Goal: Communication & Community: Answer question/provide support

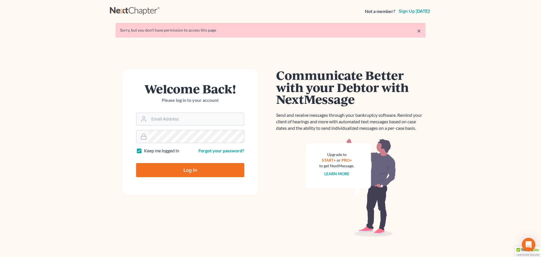
type input "[EMAIL_ADDRESS][DOMAIN_NAME]"
click at [197, 171] on input "Log In" at bounding box center [190, 170] width 108 height 14
type input "Thinking..."
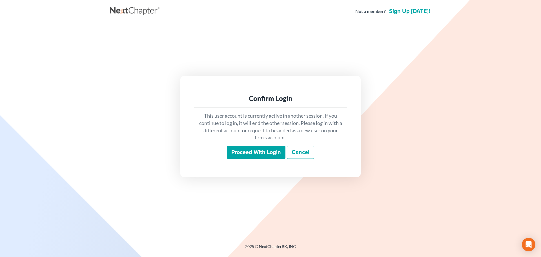
click at [254, 154] on input "Proceed with login" at bounding box center [256, 152] width 59 height 13
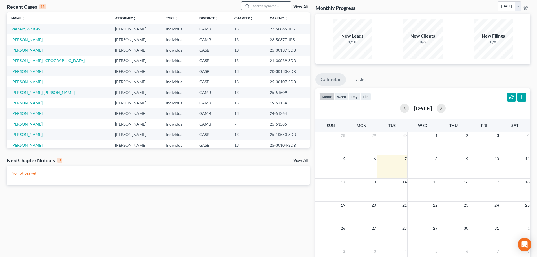
click at [263, 5] on input "search" at bounding box center [270, 6] width 39 height 8
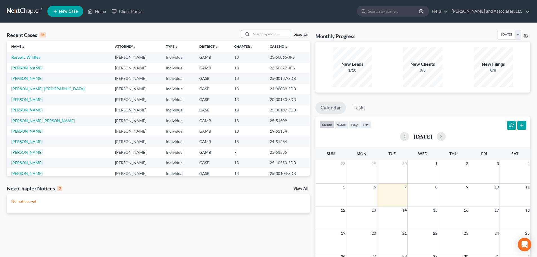
click at [263, 34] on input "search" at bounding box center [270, 34] width 39 height 8
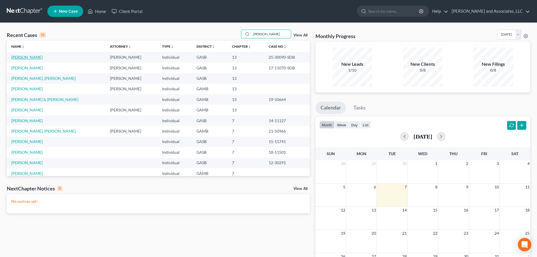
type input "Robinson"
click at [26, 56] on link "Robinson, Latricia" at bounding box center [26, 57] width 31 height 5
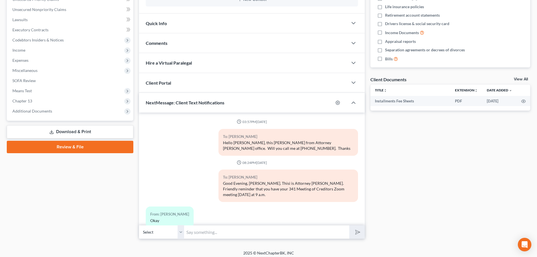
scroll to position [403, 0]
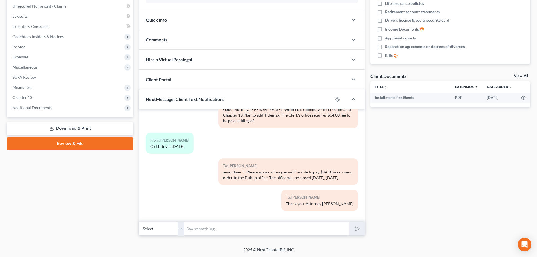
click at [200, 228] on input "text" at bounding box center [266, 229] width 165 height 14
drag, startPoint x: 231, startPoint y: 228, endPoint x: 268, endPoint y: 232, distance: 36.9
click at [268, 232] on input "Good morning Ms. Roberson" at bounding box center [266, 229] width 165 height 14
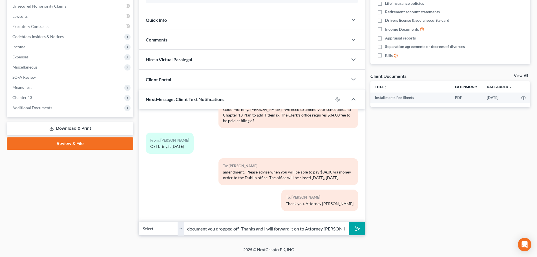
scroll to position [0, 156]
type input "Good morning Ms. Robinson. Just wanted to let you know we received your documen…"
click at [357, 227] on icon "submit" at bounding box center [357, 229] width 8 height 8
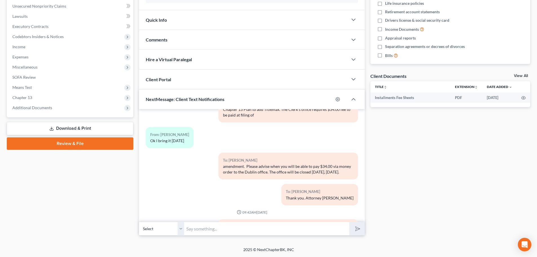
click at [200, 229] on input "text" at bounding box center [266, 229] width 165 height 14
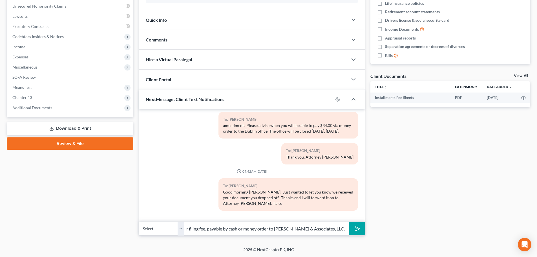
scroll to position [0, 147]
click at [207, 230] on input "want to remind you that you have a delinquent balance of $153.00 for your filin…" at bounding box center [266, 229] width 165 height 14
type input "want to remind you that you have a delinquent balance of $153.00 for your filin…"
click at [356, 228] on polygon "submit" at bounding box center [356, 228] width 7 height 7
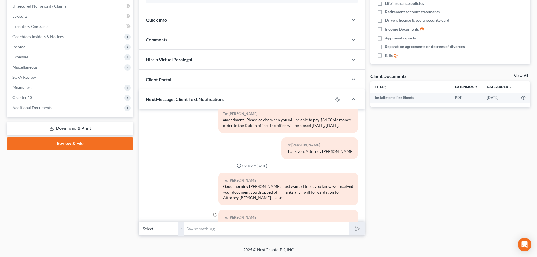
scroll to position [487, 0]
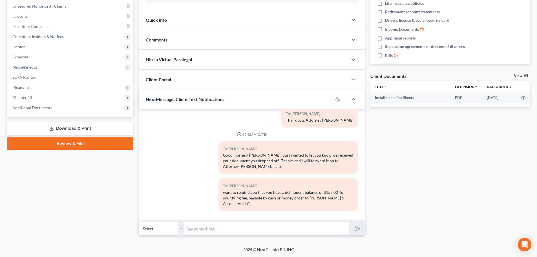
drag, startPoint x: 223, startPoint y: 192, endPoint x: 338, endPoint y: 201, distance: 115.3
click at [338, 201] on div "want to remind you that you have a delinquent balance of $153.00 for your filin…" at bounding box center [288, 197] width 130 height 17
copy div "want to remind you that you have a delinquent balance of $153.00 for your filin…"
click at [203, 184] on div "To: Latricia Robinson want to remind you that you have a delinquent balance of …" at bounding box center [252, 196] width 218 height 37
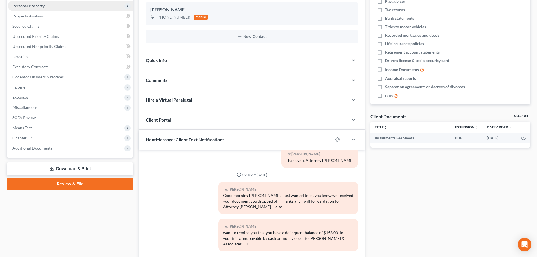
scroll to position [0, 0]
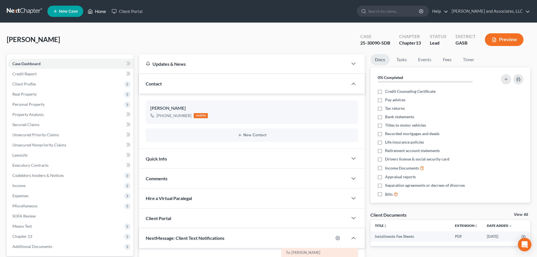
click at [99, 11] on link "Home" at bounding box center [97, 11] width 24 height 10
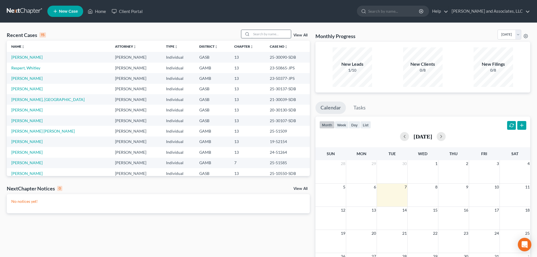
click at [256, 35] on input "search" at bounding box center [270, 34] width 39 height 8
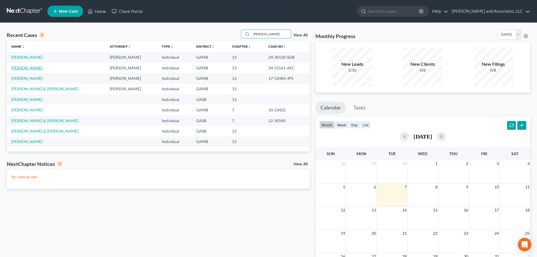
type input "Curtis"
click at [30, 68] on link "Curtis, Latarsha" at bounding box center [26, 67] width 31 height 5
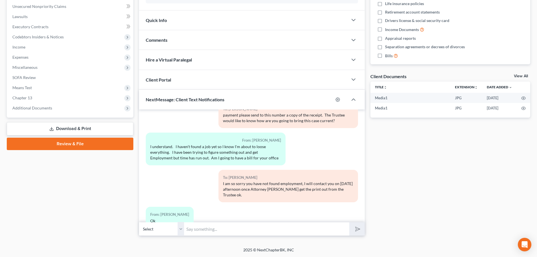
scroll to position [139, 0]
click at [196, 229] on input "text" at bounding box center [266, 229] width 165 height 14
paste input "want to remind you that you have a delinquent balance of $153.00 for your filin…"
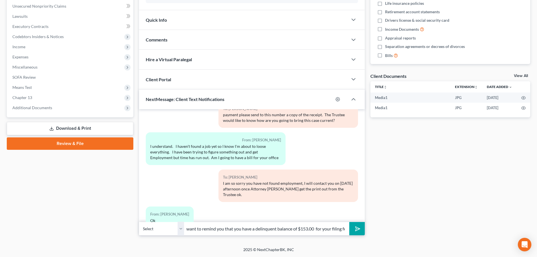
scroll to position [0, 145]
drag, startPoint x: 216, startPoint y: 228, endPoint x: 219, endPoint y: 225, distance: 3.8
click at [219, 226] on input "want to remind you that you have a delinquent balance of $153.00 for your filin…" at bounding box center [266, 229] width 165 height 14
click at [195, 230] on input "Good want to remind you that you have a delinquent balance of $153.00 for your …" at bounding box center [266, 229] width 165 height 14
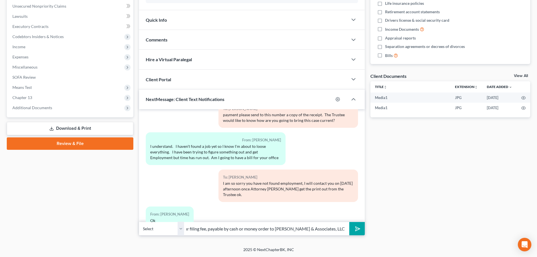
drag, startPoint x: 277, startPoint y: 229, endPoint x: 360, endPoint y: 226, distance: 82.6
click at [360, 226] on div "Select +1 (478) 308-3850 - Latarsha Curtis Good want to remind you that you hav…" at bounding box center [252, 228] width 226 height 13
click at [216, 229] on input "Good want to remind you that you have a delinquent balance of $153.00 for your …" at bounding box center [266, 229] width 165 height 14
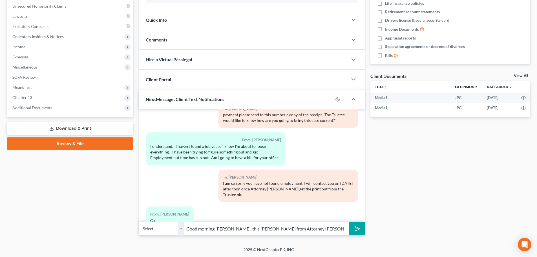
paste input "want to remind you that you have a delinquent balance of $153.00 for your filin"
click at [337, 228] on input "Good morning Ms. Curtis, this Marshay from Attorney Walker's office in Dublin. …" at bounding box center [266, 229] width 165 height 14
click at [345, 227] on input "Good morning Ms. Curtis, this Marshay from Attorney Walker's office in Dublin. …" at bounding box center [266, 229] width 165 height 14
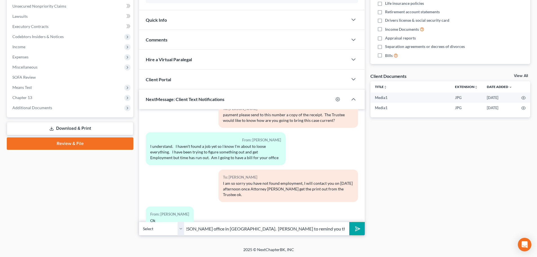
click at [196, 229] on input "Good morning Ms. Curtis, this Marshay from Attorney Walker's office in Dublin. …" at bounding box center [266, 229] width 165 height 14
click at [227, 228] on input "Good morning Ms. Curtis, this Marshay from Attorney Walker's office in Dublin. …" at bounding box center [266, 229] width 165 height 14
click at [322, 229] on input "Good morning Ms. Curtis, this Marshay from Attorney Walker's office in Dublin. …" at bounding box center [266, 229] width 165 height 14
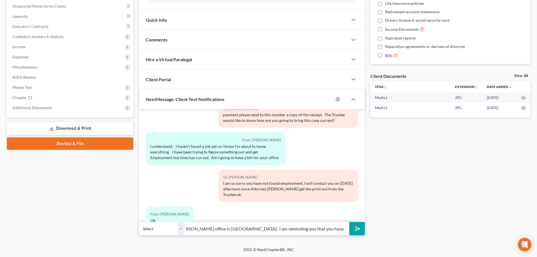
type input "Good morning Ms. Curtis, this Marshay from Attorney Walker's office in Dublin. …"
click at [359, 230] on icon "submit" at bounding box center [357, 229] width 8 height 8
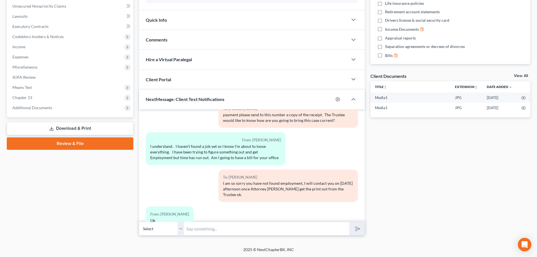
scroll to position [590, 0]
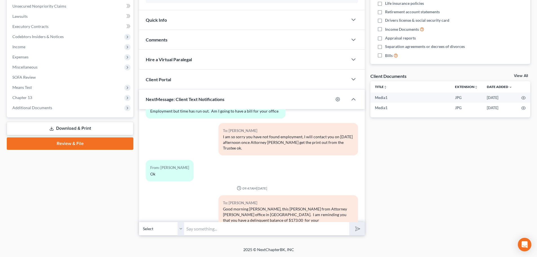
click at [201, 229] on input "text" at bounding box center [266, 229] width 165 height 14
paste input "want to remind you that you have a delinquent balance of $153.00 for your filin…"
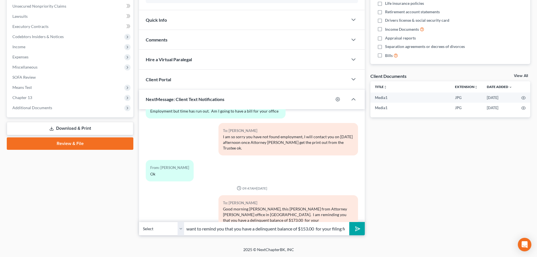
scroll to position [0, 145]
click at [220, 229] on input "want to remind you that you have a delinquent balance of $153.00 for your filin…" at bounding box center [266, 229] width 165 height 14
click at [345, 229] on input "filing fee, payable by cash or money order to Arthur L. Walker & Associates, LL…" at bounding box center [266, 229] width 165 height 14
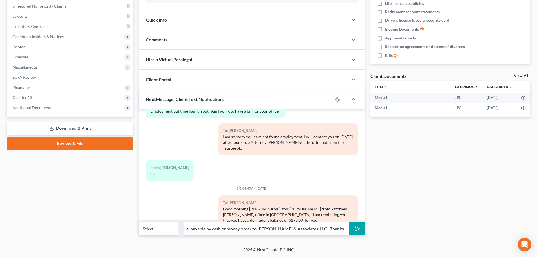
type input "filing fee, payable by cash or money order to Arthur L. Walker & Associates, LL…"
click at [356, 227] on polygon "submit" at bounding box center [356, 228] width 7 height 7
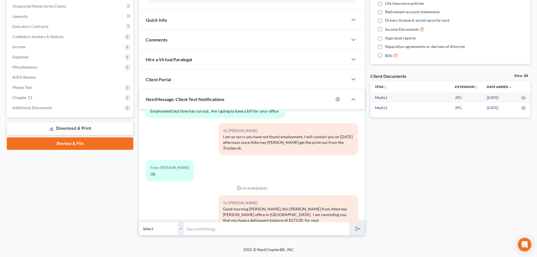
scroll to position [622, 0]
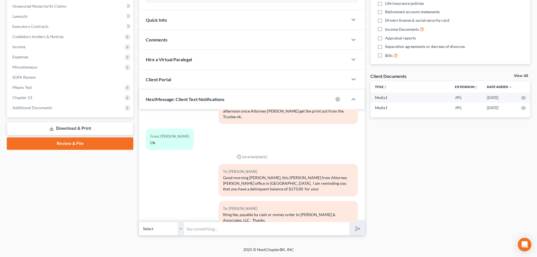
drag, startPoint x: 223, startPoint y: 160, endPoint x: 324, endPoint y: 208, distance: 112.1
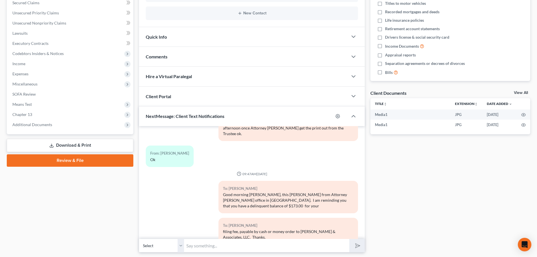
scroll to position [616, 0]
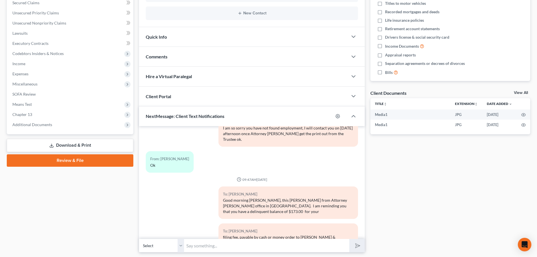
click at [262, 247] on input "text" at bounding box center [266, 245] width 165 height 14
click at [296, 244] on input "text" at bounding box center [266, 245] width 165 height 14
click at [158, 186] on div "To: Latarsha Curtis Good morning Ms. Curtis, this Marshay from Attorney Walker'…" at bounding box center [252, 204] width 218 height 37
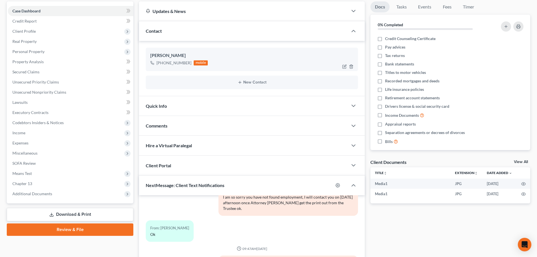
scroll to position [0, 0]
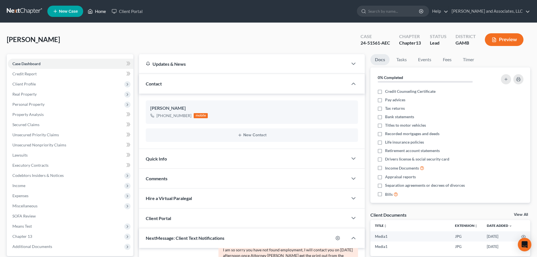
click at [99, 11] on link "Home" at bounding box center [97, 11] width 24 height 10
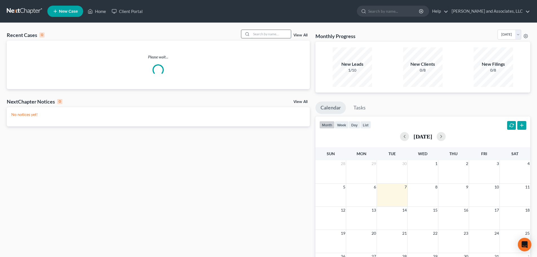
click at [258, 34] on input "search" at bounding box center [270, 34] width 39 height 8
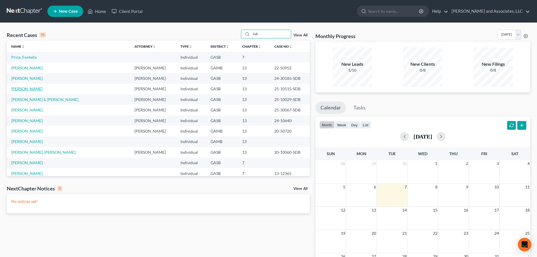
type input "hill"
click at [24, 90] on link "Hill, Lakisha" at bounding box center [26, 88] width 31 height 5
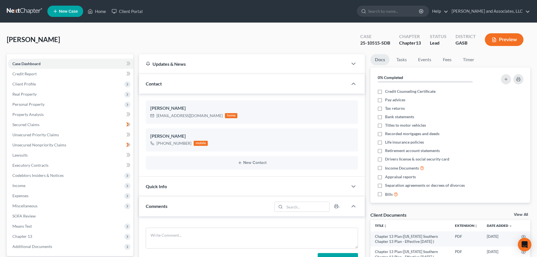
scroll to position [2050, 0]
click at [97, 12] on link "Home" at bounding box center [97, 11] width 24 height 10
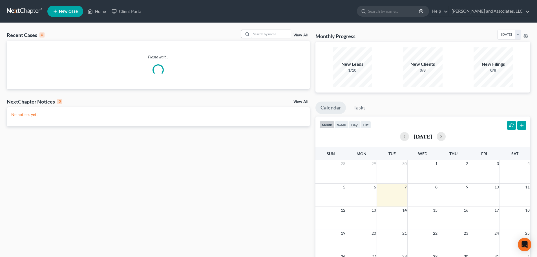
click at [264, 34] on input "search" at bounding box center [270, 34] width 39 height 8
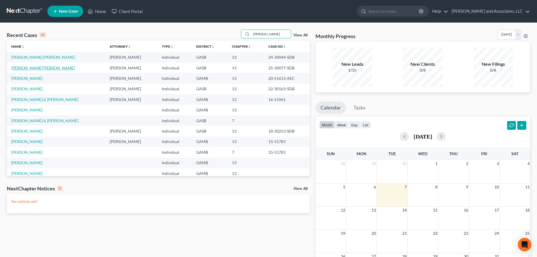
type input "evans"
click at [26, 67] on link "Evans, Ja'Chasia" at bounding box center [42, 67] width 63 height 5
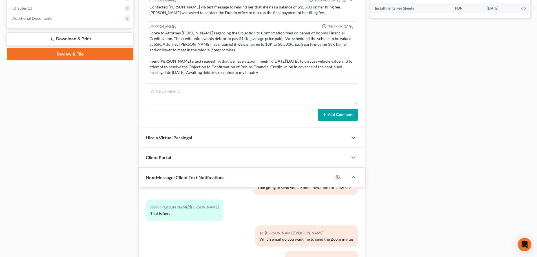
scroll to position [306, 0]
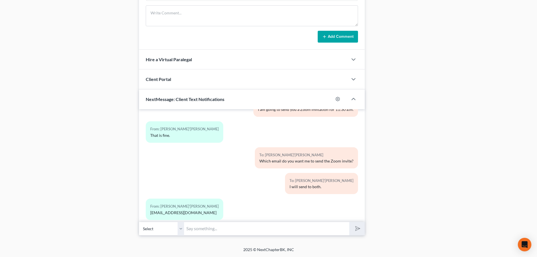
click at [211, 230] on input "text" at bounding box center [266, 229] width 165 height 14
click at [234, 229] on input "text" at bounding box center [266, 229] width 165 height 14
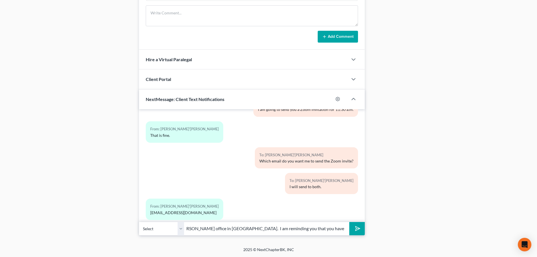
scroll to position [0, 148]
type input "Good morning Ms. Evans, this is Marshay from Attorney Walker's office in Dublin…"
click at [356, 228] on polygon "submit" at bounding box center [356, 228] width 7 height 7
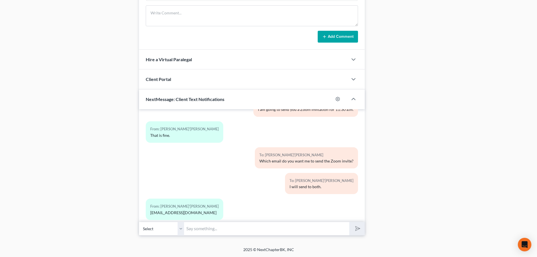
scroll to position [2517, 0]
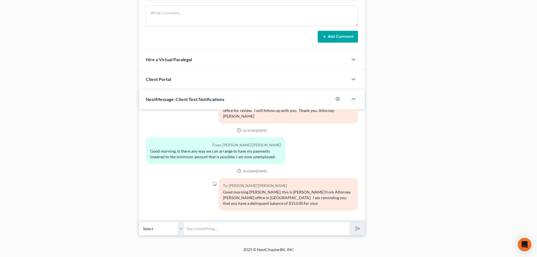
click at [228, 231] on input "text" at bounding box center [266, 229] width 165 height 14
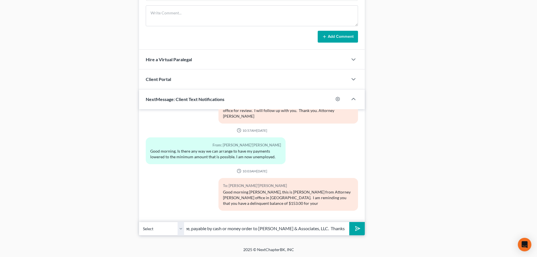
scroll to position [0, 14]
type input "filing fee, payable by cash or money order to Arthur L. Walker & Associates, LL…"
click at [355, 228] on icon "submit" at bounding box center [357, 228] width 8 height 8
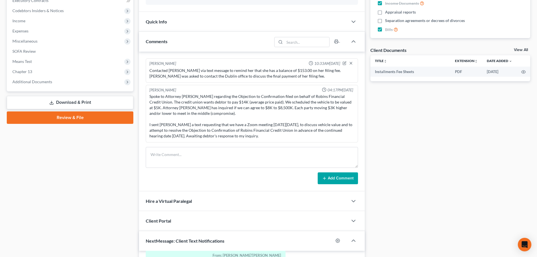
scroll to position [137, 0]
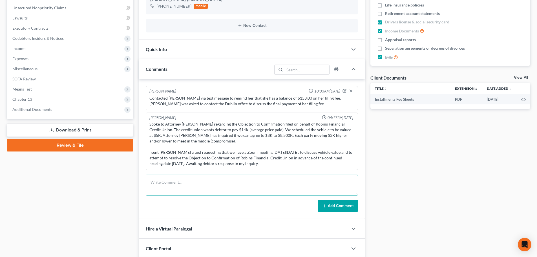
click at [167, 184] on textarea at bounding box center [252, 184] width 212 height 21
drag, startPoint x: 148, startPoint y: 182, endPoint x: 359, endPoint y: 183, distance: 210.8
click at [359, 183] on div "Marshay Williams 10:33AM, 07/16/2025 Contacted Ms. Evans via text message to re…" at bounding box center [252, 149] width 226 height 140
click at [298, 189] on textarea "Contacted Ms. Evans via text message to inform her that she has a delinquent ba…" at bounding box center [252, 184] width 212 height 21
type textarea "Contacted Ms. Evans via text message to inform her that she has a delinquent ba…"
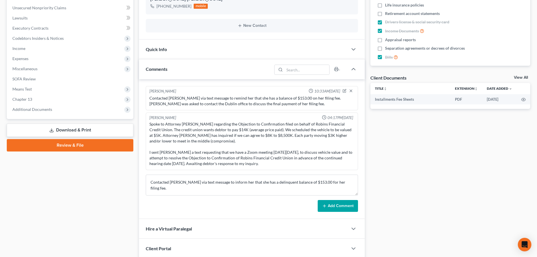
click at [340, 207] on button "Add Comment" at bounding box center [338, 206] width 40 height 12
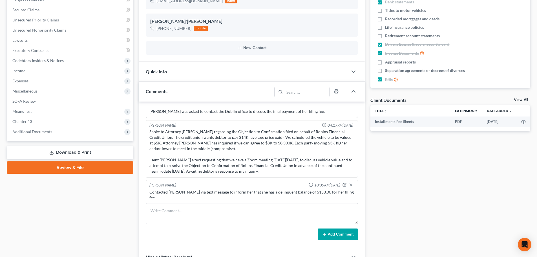
scroll to position [0, 0]
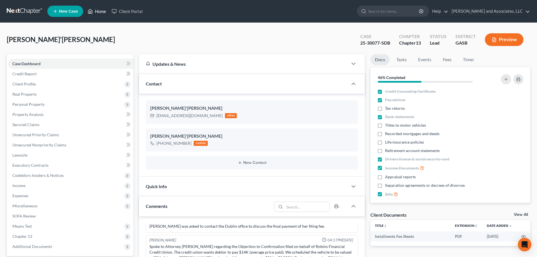
click at [99, 12] on link "Home" at bounding box center [97, 11] width 24 height 10
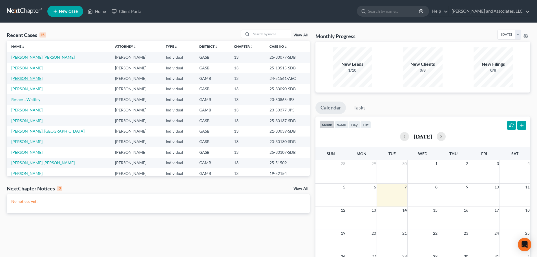
click at [32, 79] on link "Curtis, Latarsha" at bounding box center [26, 78] width 31 height 5
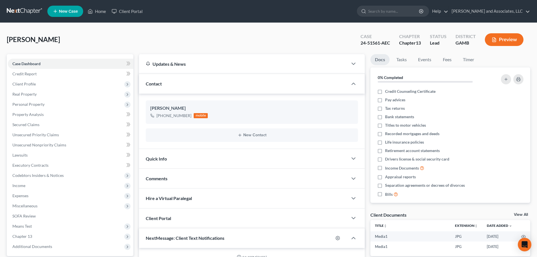
scroll to position [622, 0]
click at [182, 179] on div "Comments" at bounding box center [243, 178] width 209 height 19
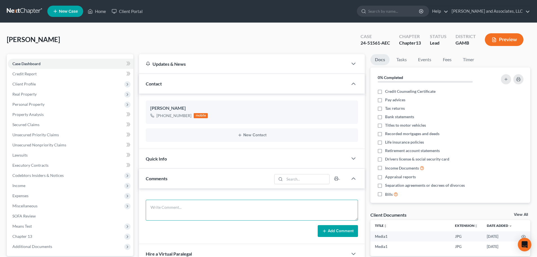
click at [174, 212] on textarea at bounding box center [252, 210] width 212 height 21
paste textarea "Contacted Ms. Evans via text message to inform her that she has a delinquent ba…"
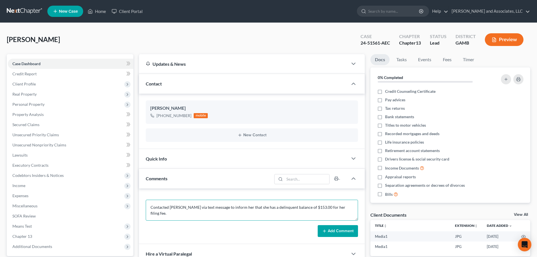
drag, startPoint x: 176, startPoint y: 206, endPoint x: 186, endPoint y: 207, distance: 9.6
click at [186, 207] on textarea "Contacted Ms. Evans via text message to inform her that she has a delinquent ba…" at bounding box center [252, 210] width 212 height 21
click at [307, 207] on textarea "Contacted Ms. Curtis via text message to inform her that she has a delinquent b…" at bounding box center [252, 210] width 212 height 21
type textarea "Contacted Ms. Curtis via text message to inform her that she has a delinquent b…"
click at [340, 230] on button "Add Comment" at bounding box center [338, 231] width 40 height 12
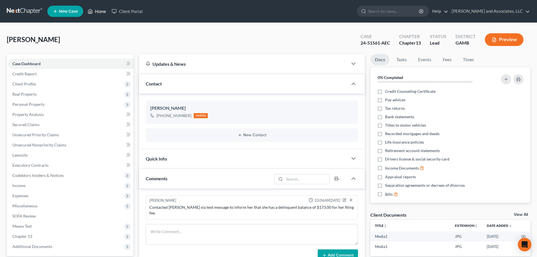
click at [99, 10] on link "Home" at bounding box center [97, 11] width 24 height 10
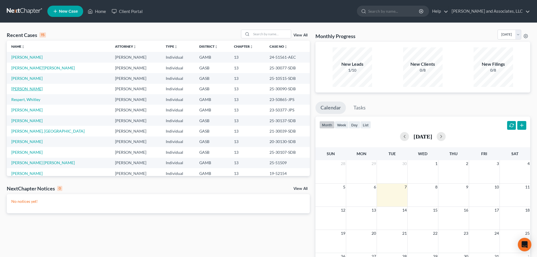
click at [37, 89] on link "Robinson, Latricia" at bounding box center [26, 88] width 31 height 5
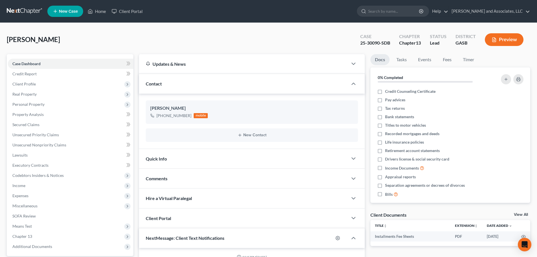
scroll to position [487, 0]
click at [188, 180] on div "Comments" at bounding box center [243, 178] width 209 height 19
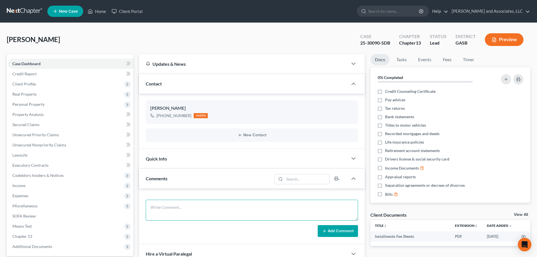
click at [178, 211] on textarea at bounding box center [252, 210] width 212 height 21
paste textarea "Contacted Ms. Evans via text message to inform her that she has a delinquent ba…"
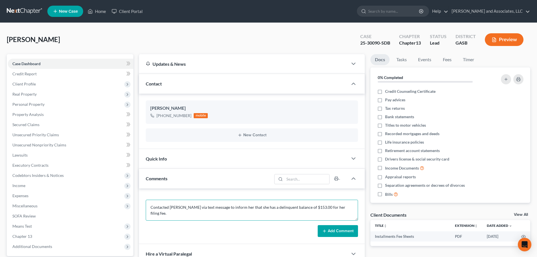
drag, startPoint x: 177, startPoint y: 207, endPoint x: 184, endPoint y: 207, distance: 7.3
click at [184, 207] on textarea "Contacted Ms. Evans via text message to inform her that she has a delinquent ba…" at bounding box center [252, 210] width 212 height 21
drag, startPoint x: 349, startPoint y: 208, endPoint x: 361, endPoint y: 211, distance: 12.2
click at [349, 208] on textarea "Contacted Ms. Robinson via text message to inform her that she has a delinquent…" at bounding box center [252, 210] width 212 height 21
click at [258, 212] on textarea "Contacted Ms. Robinson via text message to inform her that she has a delinquent…" at bounding box center [252, 210] width 212 height 21
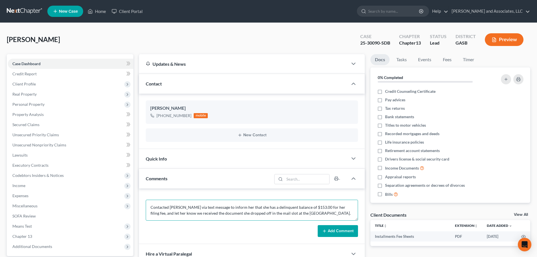
type textarea "Contacted Ms. Robinson via text message to inform her that she has a delinquent…"
click at [335, 232] on button "Add Comment" at bounding box center [338, 231] width 40 height 12
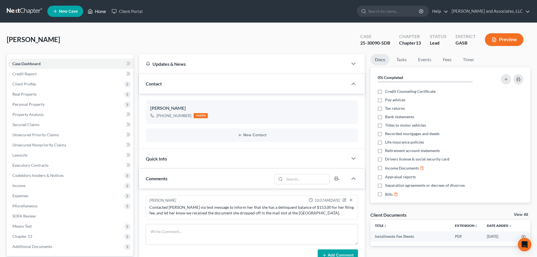
click at [98, 11] on link "Home" at bounding box center [97, 11] width 24 height 10
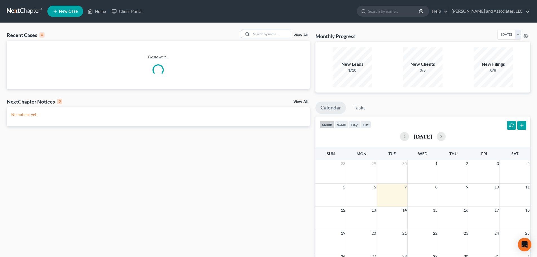
click at [256, 32] on input "search" at bounding box center [270, 34] width 39 height 8
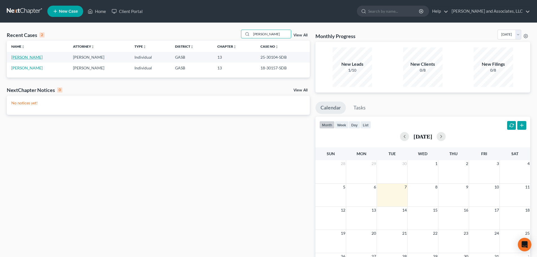
type input "Baskin"
click at [27, 59] on link "Baskin, Denise" at bounding box center [26, 57] width 31 height 5
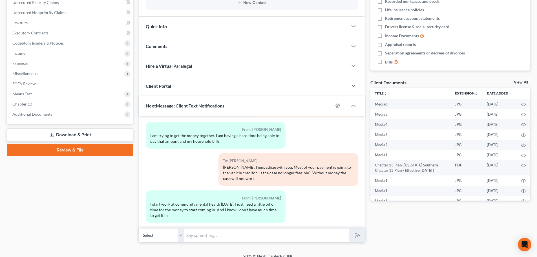
scroll to position [139, 0]
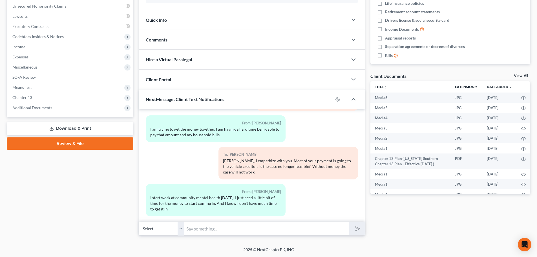
click at [166, 40] on span "Comments" at bounding box center [157, 39] width 22 height 5
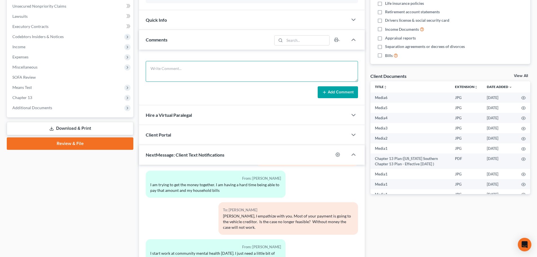
click at [160, 70] on textarea at bounding box center [252, 71] width 212 height 21
paste textarea "Contacted Ms. Evans via text message to inform her that she has a delinquent ba…"
drag, startPoint x: 176, startPoint y: 68, endPoint x: 186, endPoint y: 68, distance: 10.1
click at [186, 68] on textarea "Contacted Ms. Evans via text message to inform her that she has a delinquent ba…" at bounding box center [252, 71] width 212 height 21
type textarea "Contacted Ms. Baskin via text message to inform her that she has a delinquent b…"
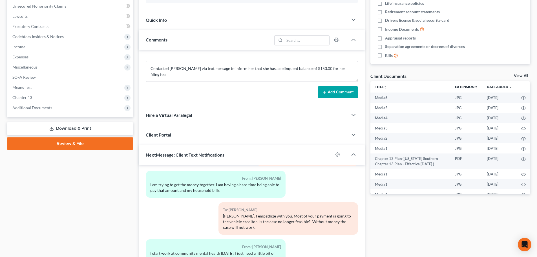
click at [338, 93] on button "Add Comment" at bounding box center [338, 92] width 40 height 12
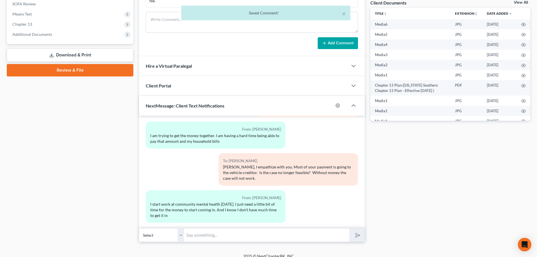
scroll to position [213, 0]
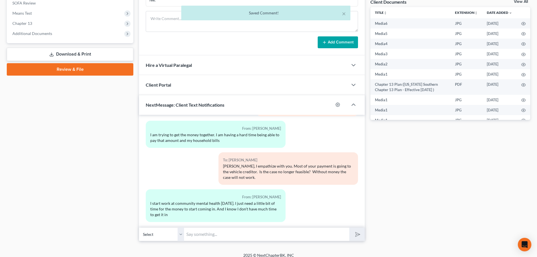
click at [201, 230] on input "text" at bounding box center [266, 234] width 165 height 14
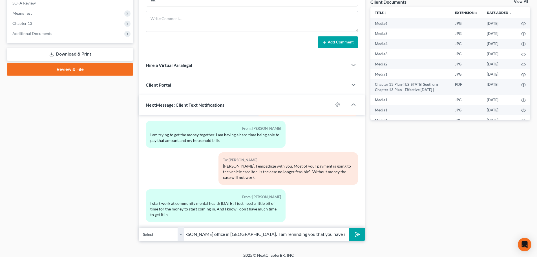
scroll to position [0, 150]
type input "Good morning Ms. Baskin, this is Marshay from Attorney Walker's office in Dubli…"
click at [358, 230] on icon "submit" at bounding box center [357, 234] width 8 height 8
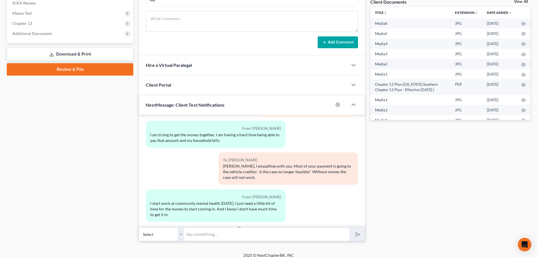
scroll to position [2093, 0]
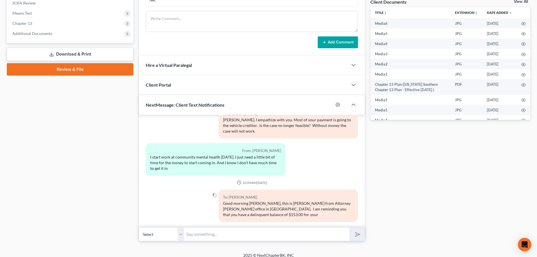
click at [248, 231] on input "text" at bounding box center [266, 234] width 165 height 14
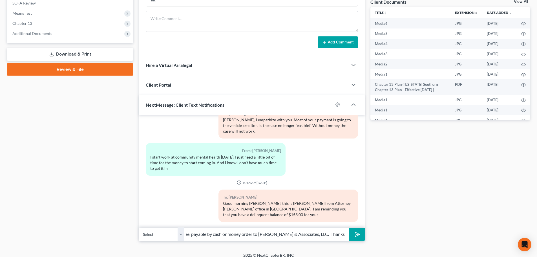
scroll to position [0, 14]
type input "filing fee, payable by cash or money order to Arthur L. Walker & Associates, LL…"
click at [356, 231] on polygon "submit" at bounding box center [356, 234] width 7 height 7
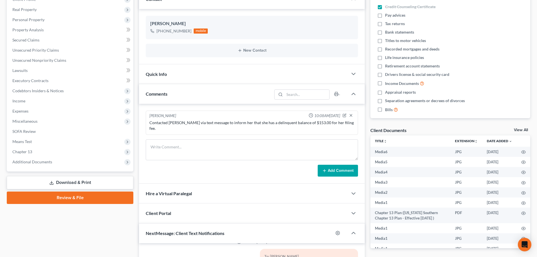
scroll to position [0, 0]
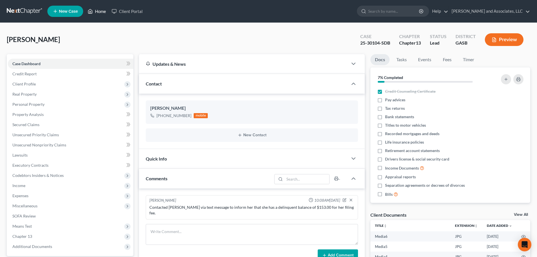
click at [101, 12] on link "Home" at bounding box center [97, 11] width 24 height 10
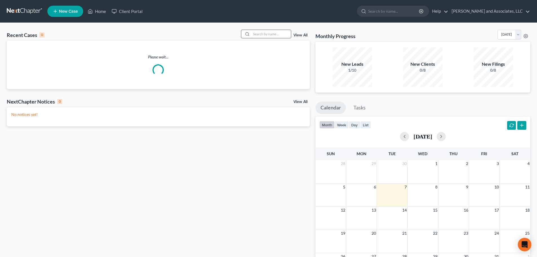
click at [263, 35] on input "search" at bounding box center [270, 34] width 39 height 8
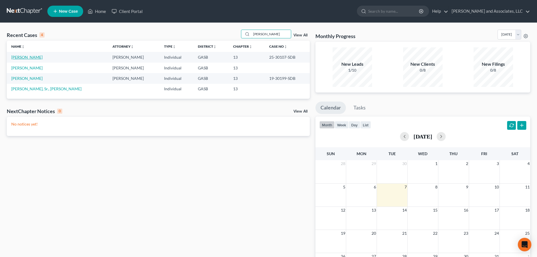
type input "linder"
click at [17, 57] on link "Linder, Willie" at bounding box center [26, 57] width 31 height 5
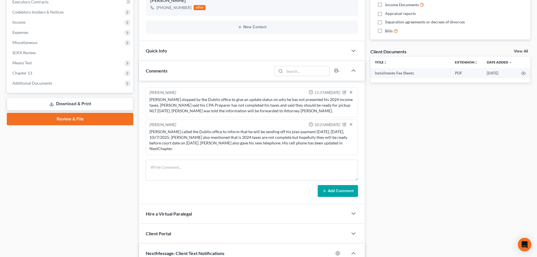
scroll to position [169, 0]
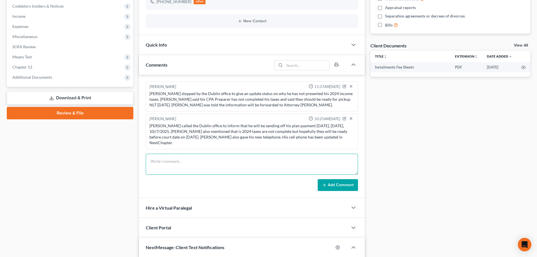
click at [191, 160] on textarea at bounding box center [252, 164] width 212 height 21
paste textarea "Contacted Ms. Evans via text message to inform her that she has a delinquent ba…"
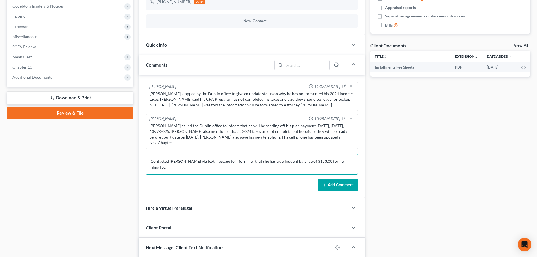
click at [174, 155] on textarea "Contacted Ms. Evans via text message to inform her that she has a delinquent ba…" at bounding box center [252, 164] width 212 height 21
drag, startPoint x: 236, startPoint y: 156, endPoint x: 241, endPoint y: 157, distance: 5.1
click at [236, 155] on textarea "Contacted Mr.Linder via text message to inform her that she has a delinquent ba…" at bounding box center [252, 164] width 212 height 21
click at [249, 156] on textarea "Contacted Mr.Linder via text message to inform him that she has a delinquent ba…" at bounding box center [252, 164] width 212 height 21
click at [324, 156] on textarea "Contacted Mr.Linder via text message to inform him that he has a delinquent bal…" at bounding box center [252, 164] width 212 height 21
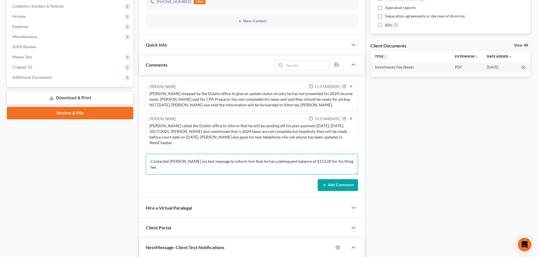
click at [345, 157] on textarea "Contacted Mr.Linder via text message to inform him that he has a delinquent bal…" at bounding box center [252, 164] width 212 height 21
click at [174, 155] on textarea "Contacted Mr.Linder via text message to inform him that he has a delinquent bal…" at bounding box center [252, 164] width 212 height 21
type textarea "Contacted Mr. Linder via text message to inform him that he has a delinquent ba…"
click at [336, 180] on button "Add Comment" at bounding box center [338, 185] width 40 height 12
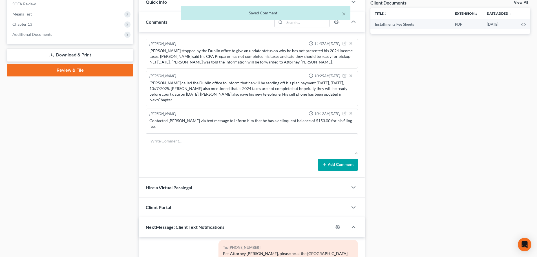
scroll to position [333, 0]
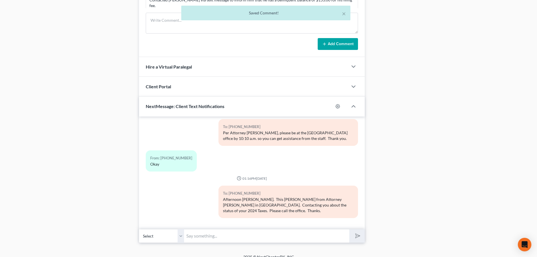
click at [194, 230] on input "text" at bounding box center [266, 236] width 165 height 14
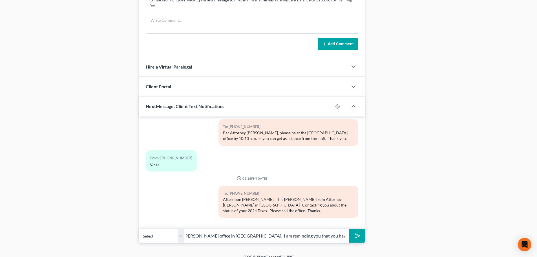
scroll to position [0, 147]
type input "Good morning Mr. Linder, this is Marshay from Attorney Walker's office in Dubli…"
click at [358, 232] on polygon "submit" at bounding box center [356, 235] width 7 height 7
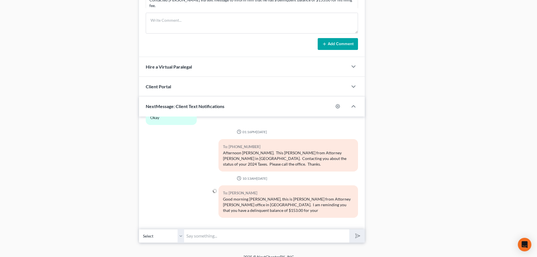
click at [209, 231] on input "text" at bounding box center [266, 236] width 165 height 14
type input "filing fee, payable by cash or money order to Arthur L. Walker & Associates, LL…"
click at [358, 232] on icon "submit" at bounding box center [357, 236] width 8 height 8
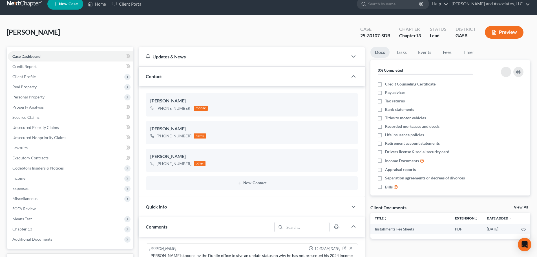
scroll to position [0, 0]
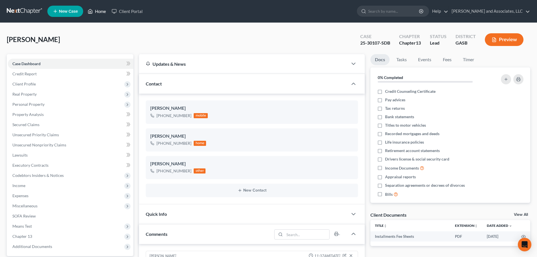
click at [96, 12] on link "Home" at bounding box center [97, 11] width 24 height 10
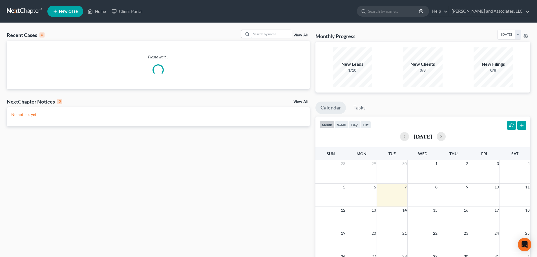
click at [262, 34] on input "search" at bounding box center [270, 34] width 39 height 8
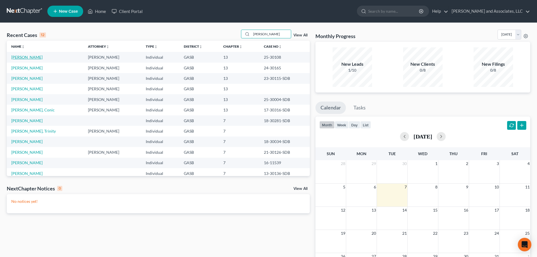
type input "horne"
click at [30, 57] on link "Horne, Shannon" at bounding box center [26, 57] width 31 height 5
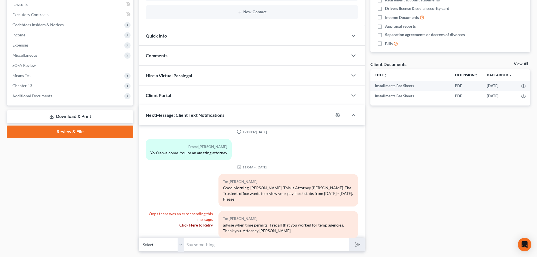
scroll to position [167, 0]
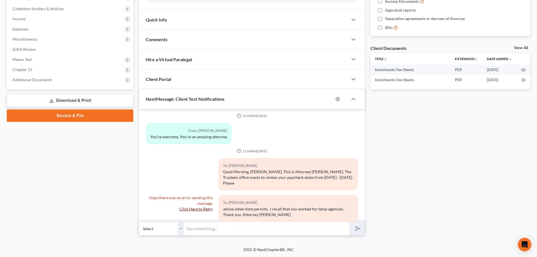
drag, startPoint x: 198, startPoint y: 230, endPoint x: 202, endPoint y: 231, distance: 3.5
click at [198, 230] on input "text" at bounding box center [266, 229] width 165 height 14
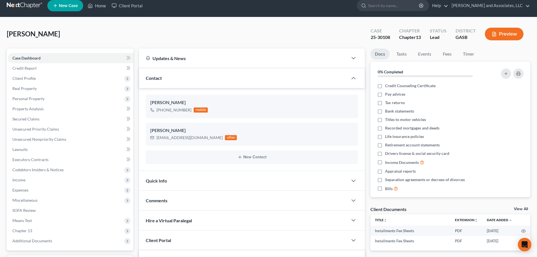
scroll to position [0, 0]
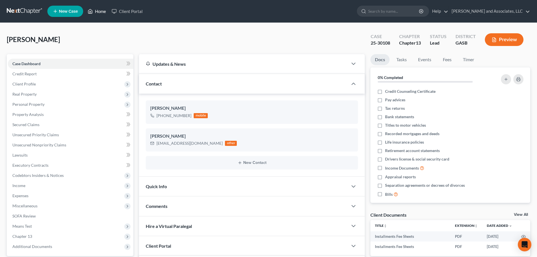
click at [99, 12] on link "Home" at bounding box center [97, 11] width 24 height 10
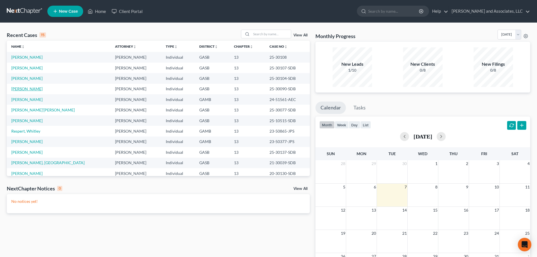
click at [34, 89] on link "Robinson, Latricia" at bounding box center [26, 88] width 31 height 5
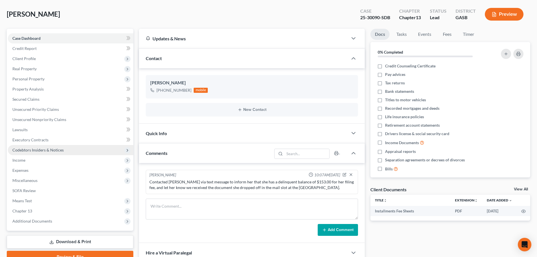
scroll to position [113, 0]
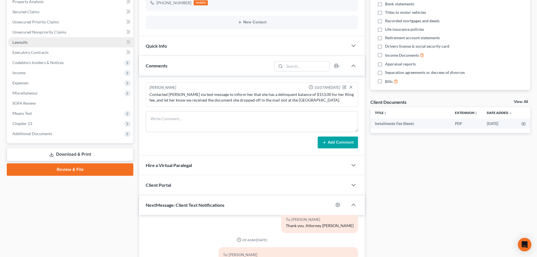
click at [23, 41] on span "Lawsuits" at bounding box center [19, 42] width 15 height 5
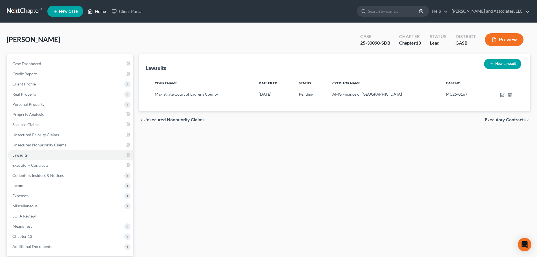
click at [101, 12] on link "Home" at bounding box center [97, 11] width 24 height 10
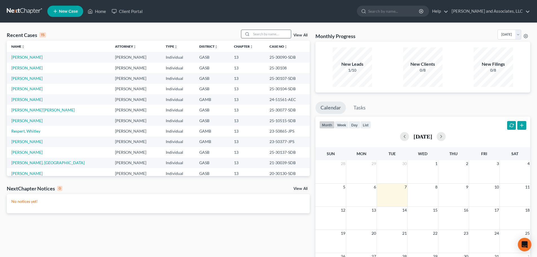
click at [256, 33] on input "search" at bounding box center [270, 34] width 39 height 8
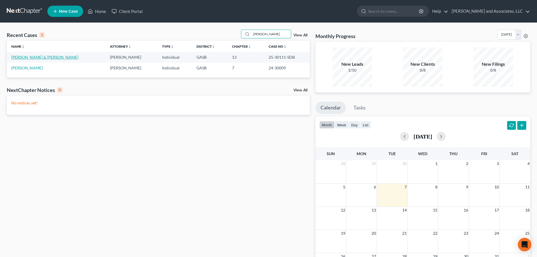
type input "fisher"
click at [40, 57] on link "Fisher, Daniel & Brittiany" at bounding box center [44, 57] width 67 height 5
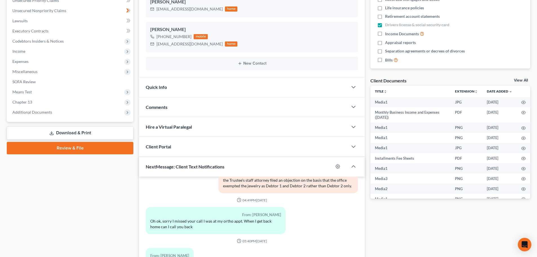
scroll to position [141, 0]
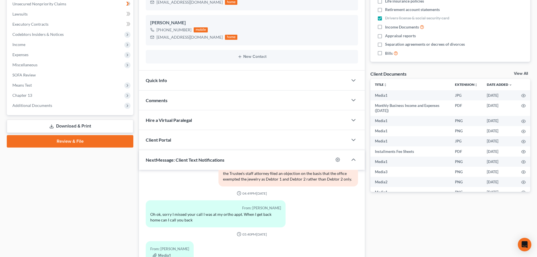
click at [164, 98] on span "Comments" at bounding box center [157, 100] width 22 height 5
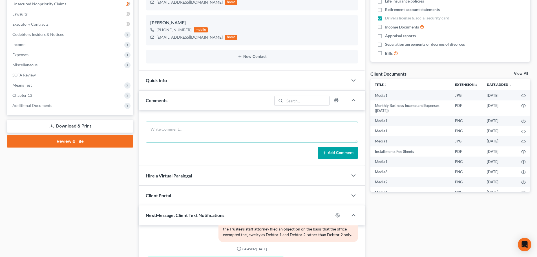
click at [172, 133] on textarea at bounding box center [252, 131] width 212 height 21
paste textarea "Contacted Ms. Evans via text message to inform her that she has a delinquent ba…"
click at [173, 129] on textarea "Contacted Ms. Evans via text message to inform her that she has a delinquent ba…" at bounding box center [252, 131] width 212 height 21
click at [245, 129] on textarea "Contacted Mr & Mrs. Fisher via text message to inform her that she has a delinq…" at bounding box center [252, 131] width 212 height 21
click at [251, 130] on textarea "Contacted Mr & Mrs. Fisher via text message to inform ther that she has a delin…" at bounding box center [252, 131] width 212 height 21
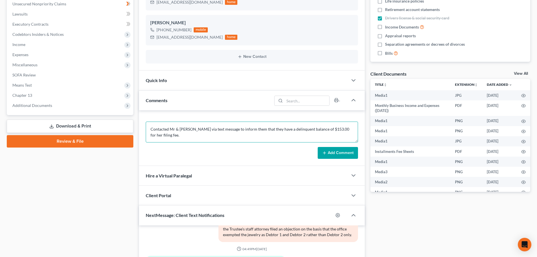
click at [326, 128] on textarea "Contacted Mr & Mrs. Fisher via text message to inform them that they have a del…" at bounding box center [252, 131] width 212 height 21
click at [342, 129] on textarea "Contacted Mr & Mrs. Fisher via text message to inform them that they have a del…" at bounding box center [252, 131] width 212 height 21
click at [346, 130] on textarea "Contacted Mr & Mrs. Fisher via text message to inform them that they have a del…" at bounding box center [252, 131] width 212 height 21
click at [166, 136] on textarea "Contacted Mr & Mrs. Fisher via text message to inform them that they have a del…" at bounding box center [252, 131] width 212 height 21
click at [173, 128] on textarea "Contacted Mr & Mrs. Fisher via text message to inform them that they have a del…" at bounding box center [252, 131] width 212 height 21
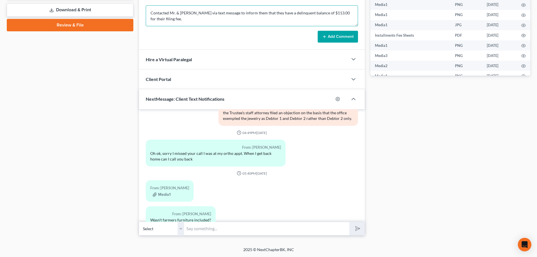
scroll to position [6559, 0]
type textarea "Contacted Mr. & Mrs. Fisher via text message to inform them that they have a de…"
drag, startPoint x: 198, startPoint y: 229, endPoint x: 222, endPoint y: 239, distance: 25.3
click at [198, 229] on input "text" at bounding box center [266, 229] width 165 height 14
click at [181, 227] on select "Select +1 (478) 279-1632 - Brittiany Fisher +1 (478) 595-5149 - Daniel Fisher I…" at bounding box center [161, 229] width 45 height 14
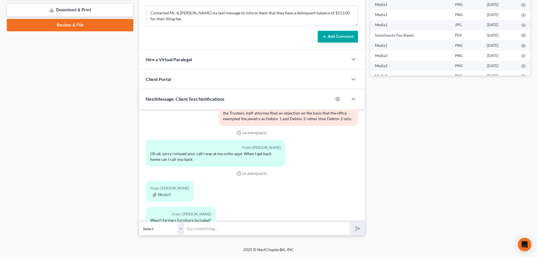
select select "1"
click at [139, 222] on select "Select +1 (478) 279-1632 - Brittiany Fisher +1 (478) 595-5149 - Daniel Fisher I…" at bounding box center [161, 229] width 45 height 14
click at [192, 230] on input "text" at bounding box center [266, 229] width 165 height 14
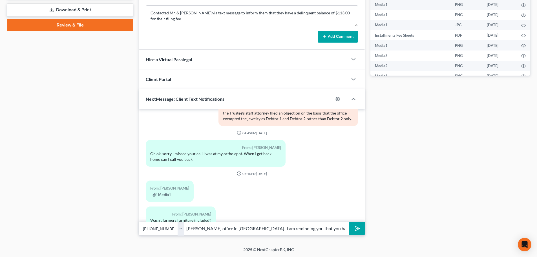
scroll to position [0, 147]
type input "Good morning Mr. Fisher, this is Marshay from Attorney Walker's office in Dubli…"
click at [357, 229] on icon "submit" at bounding box center [357, 228] width 8 height 8
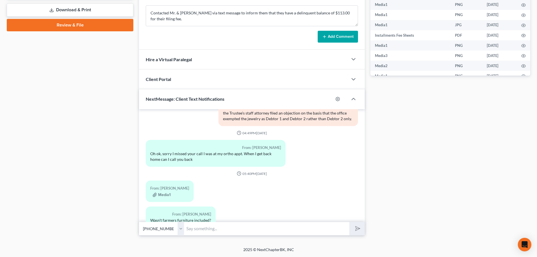
scroll to position [6606, 0]
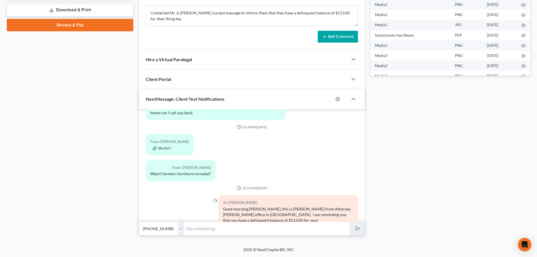
click at [197, 227] on input "text" at bounding box center [266, 229] width 165 height 14
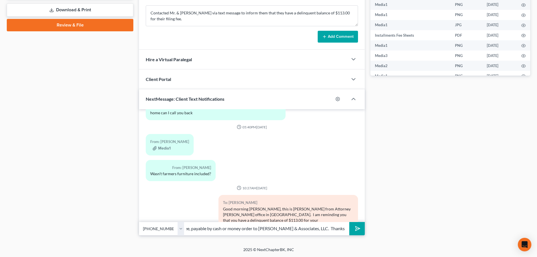
scroll to position [0, 14]
type input "filing fee, payable by cash or money order to Arthur L. Walker & Associates, LL…"
click at [358, 229] on icon "submit" at bounding box center [357, 228] width 8 height 8
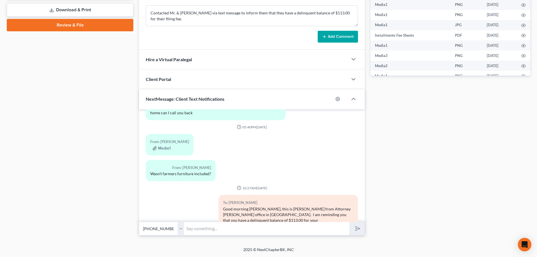
scroll to position [6638, 0]
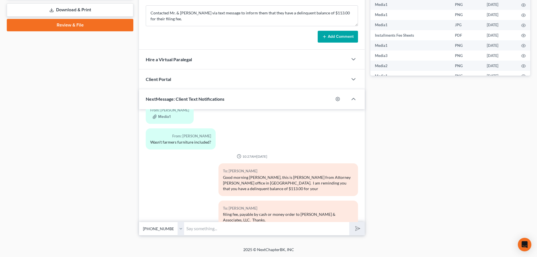
click at [213, 228] on input "text" at bounding box center [266, 229] width 165 height 14
drag, startPoint x: 409, startPoint y: 180, endPoint x: 408, endPoint y: 186, distance: 6.6
click at [409, 180] on div "Docs Tasks Events Fees Timer 38% Completed Nothing here yet! Credit Counseling …" at bounding box center [450, 16] width 165 height 438
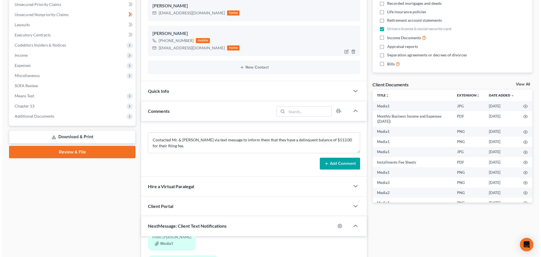
scroll to position [0, 0]
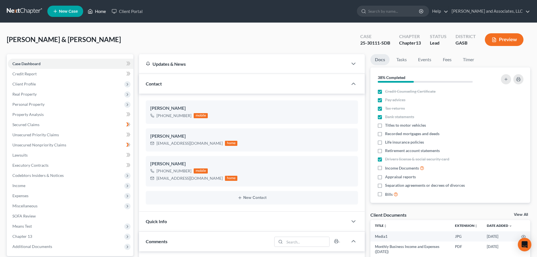
click at [100, 11] on link "Home" at bounding box center [97, 11] width 24 height 10
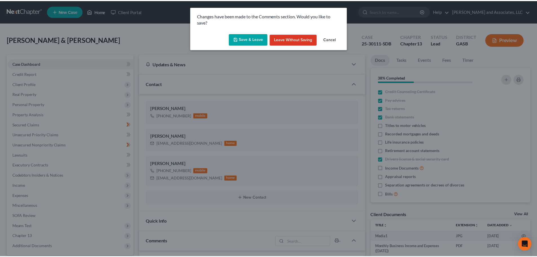
scroll to position [6626, 0]
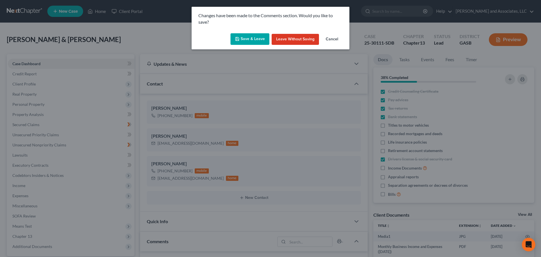
click at [114, 36] on div "Changes have been made to the Comments section. Would you like to save? Save & …" at bounding box center [270, 128] width 541 height 257
click at [255, 37] on button "Save & Leave" at bounding box center [250, 39] width 39 height 12
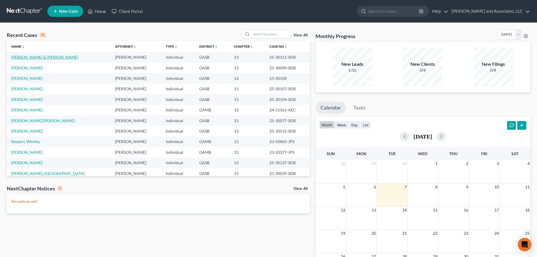
click at [50, 57] on link "Fisher, Daniel & Brittiany" at bounding box center [44, 57] width 67 height 5
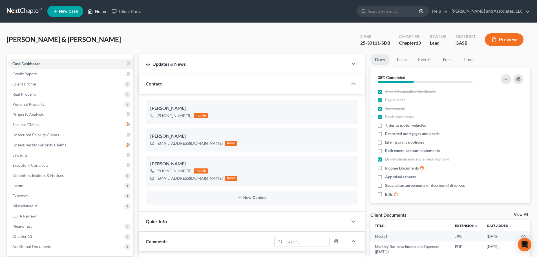
click at [100, 12] on link "Home" at bounding box center [97, 11] width 24 height 10
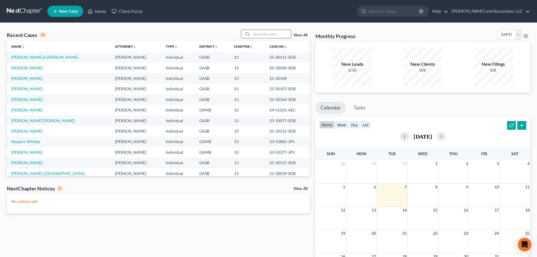
click at [265, 35] on input "search" at bounding box center [270, 34] width 39 height 8
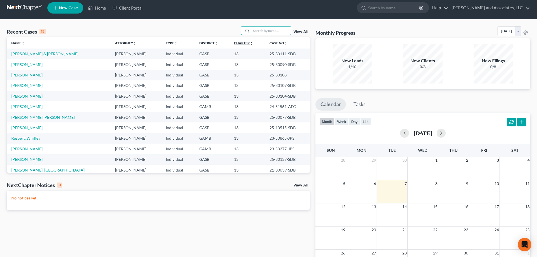
drag, startPoint x: 255, startPoint y: 29, endPoint x: 221, endPoint y: 43, distance: 36.9
click at [256, 29] on input "search" at bounding box center [270, 30] width 39 height 8
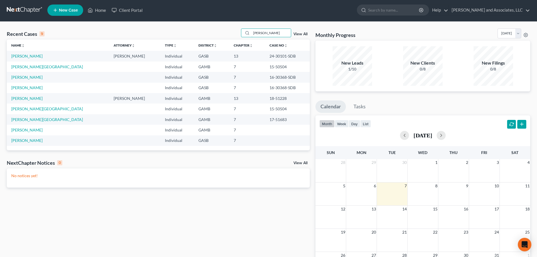
scroll to position [0, 0]
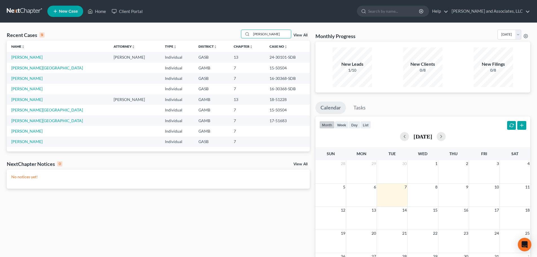
drag, startPoint x: 267, startPoint y: 34, endPoint x: 224, endPoint y: 31, distance: 42.7
click at [224, 31] on div "Recent Cases 9 norris View All" at bounding box center [158, 35] width 303 height 11
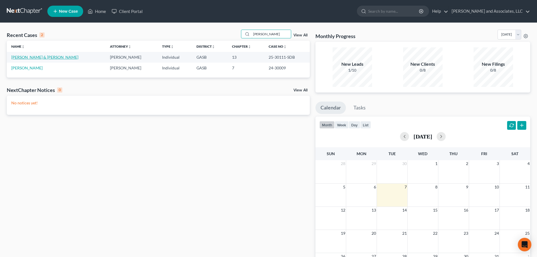
type input "fisher"
click at [28, 58] on link "Fisher, Daniel & Brittiany" at bounding box center [44, 57] width 67 height 5
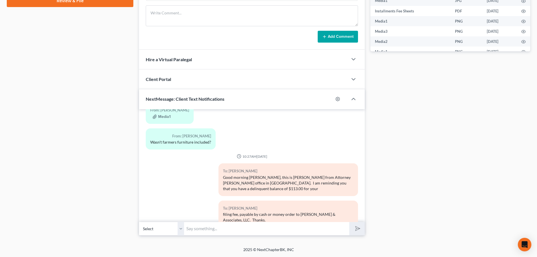
scroll to position [6637, 0]
click at [180, 228] on select "Select +1 (478) 279-1632 - Brittiany Fisher +1 (478) 595-5149 - Daniel Fisher I…" at bounding box center [161, 229] width 45 height 14
click at [139, 222] on select "Select +1 (478) 279-1632 - Brittiany Fisher +1 (478) 595-5149 - Daniel Fisher I…" at bounding box center [161, 229] width 45 height 14
drag, startPoint x: 190, startPoint y: 229, endPoint x: 195, endPoint y: 231, distance: 5.2
click at [190, 229] on input "text" at bounding box center [266, 229] width 165 height 14
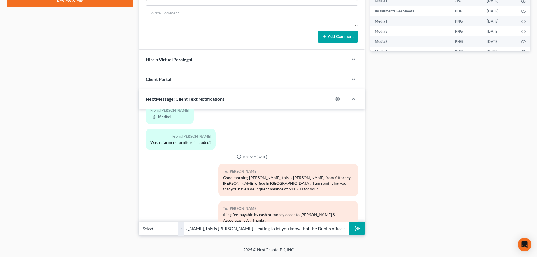
scroll to position [0, 30]
type input "Hello Mrs. Fisher, this is Marshay. Texting to let you know that the Dublin off…"
click at [357, 229] on icon "submit" at bounding box center [357, 228] width 8 height 8
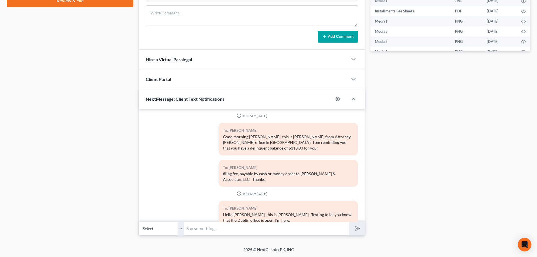
scroll to position [6709, 0]
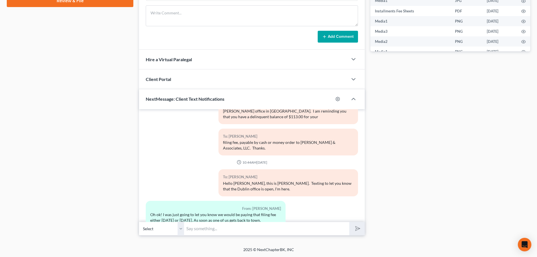
click at [216, 229] on input "text" at bounding box center [266, 229] width 165 height 14
type input "I know. I was on both lines at the time you was calling. Please try again. Than…"
click at [355, 227] on icon "submit" at bounding box center [357, 228] width 8 height 8
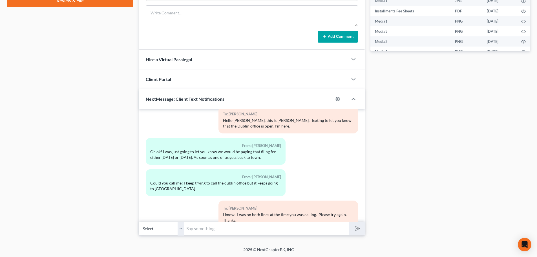
click at [175, 200] on div "To: Brittiany Fisher I know. I was on both lines at the time you was calling. P…" at bounding box center [252, 215] width 218 height 31
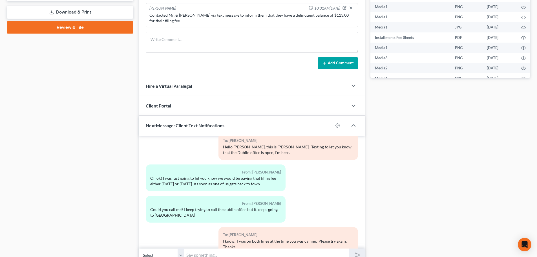
scroll to position [281, 0]
